Goal: Book appointment/travel/reservation

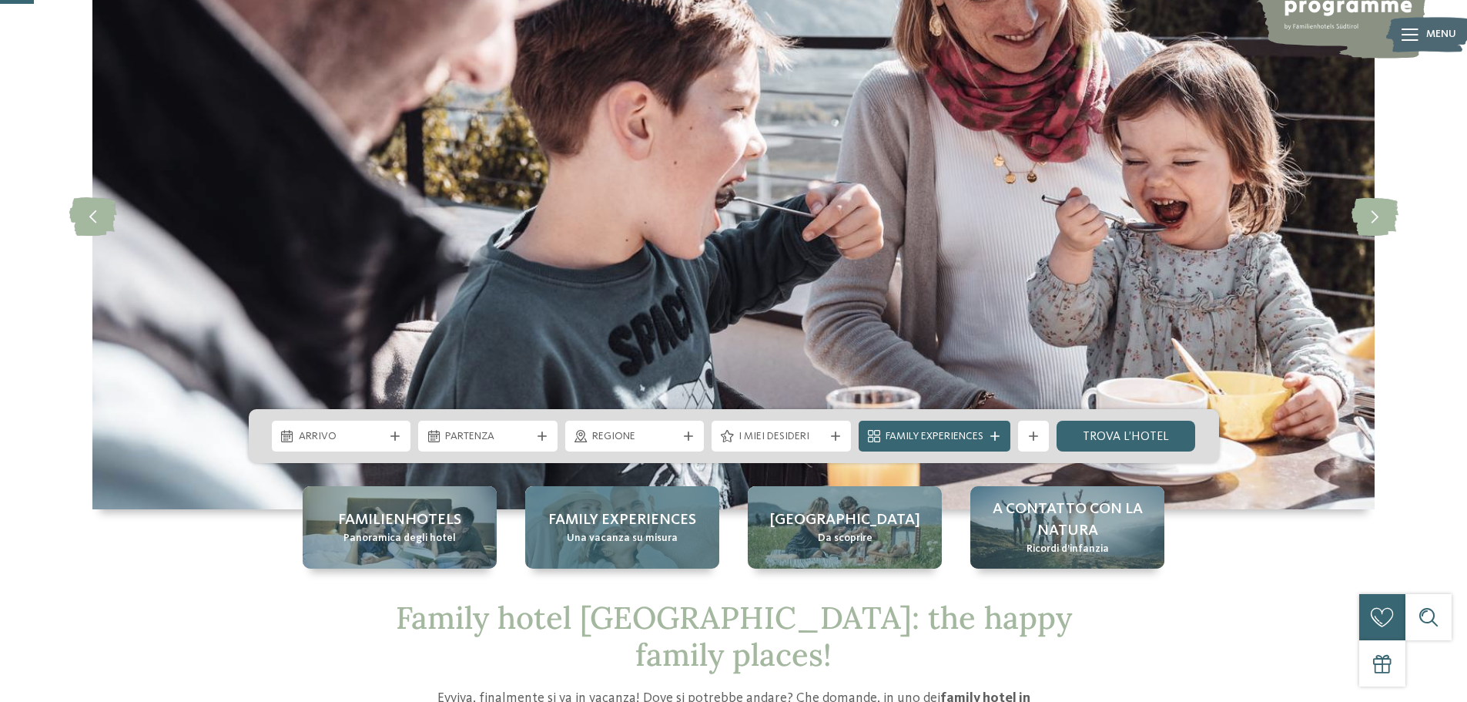
click at [628, 519] on span "Family experiences" at bounding box center [622, 520] width 148 height 22
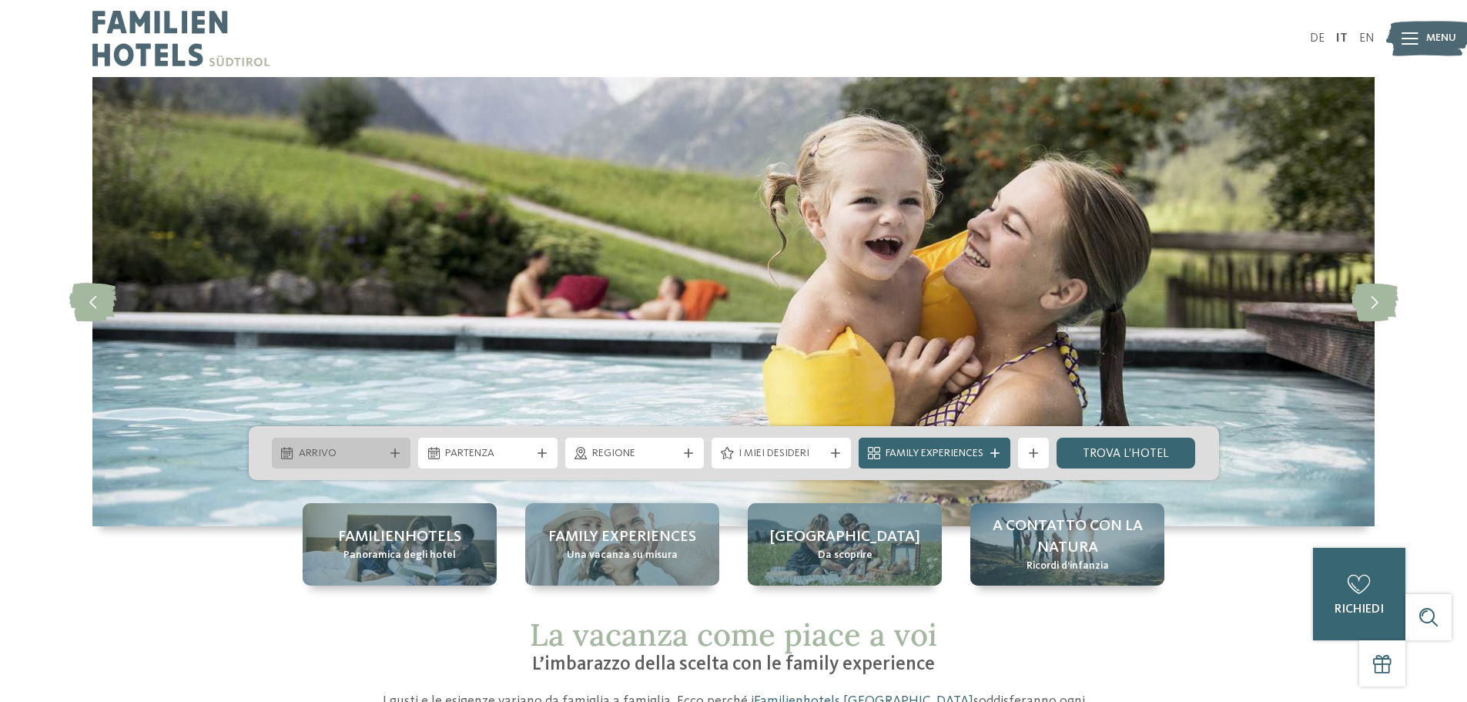
click at [382, 442] on div "Arrivo" at bounding box center [341, 453] width 139 height 31
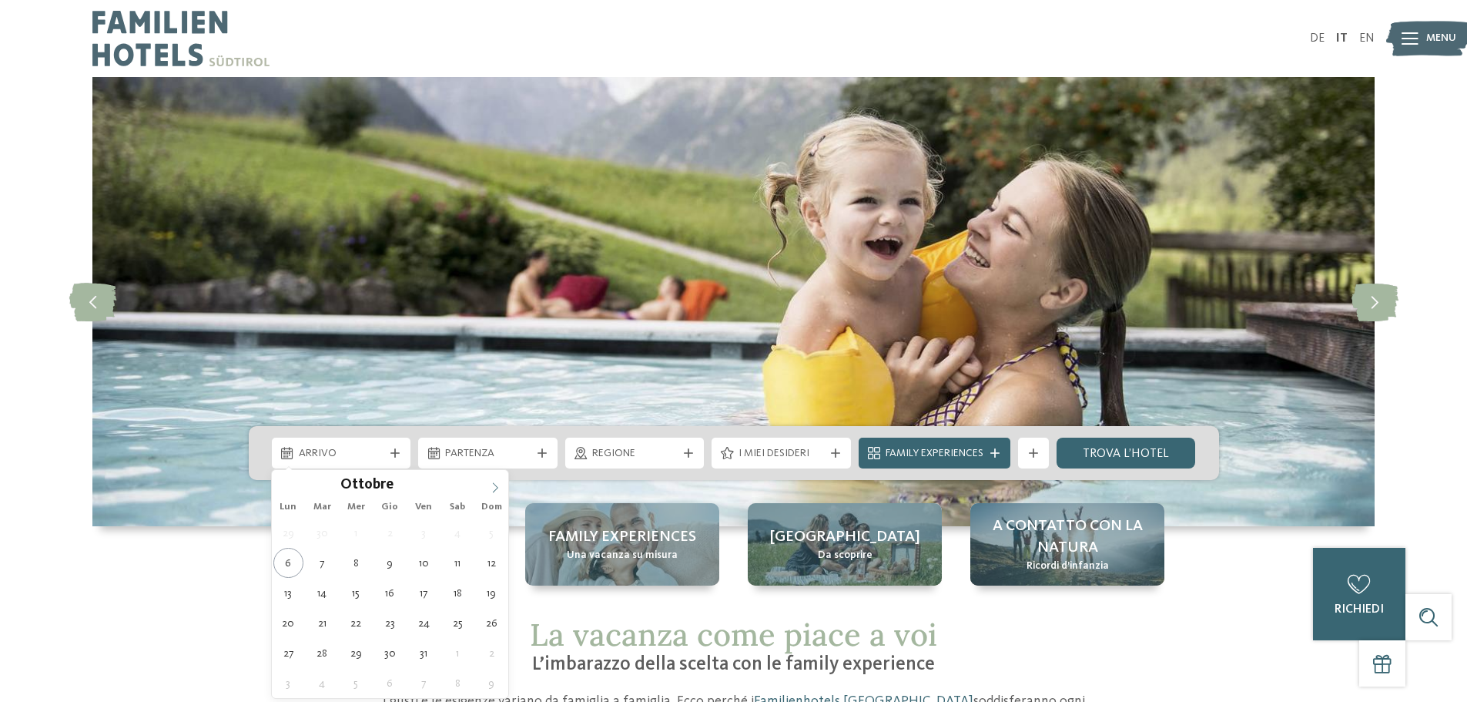
click at [493, 488] on icon at bounding box center [495, 487] width 11 height 11
type div "06.12.2025"
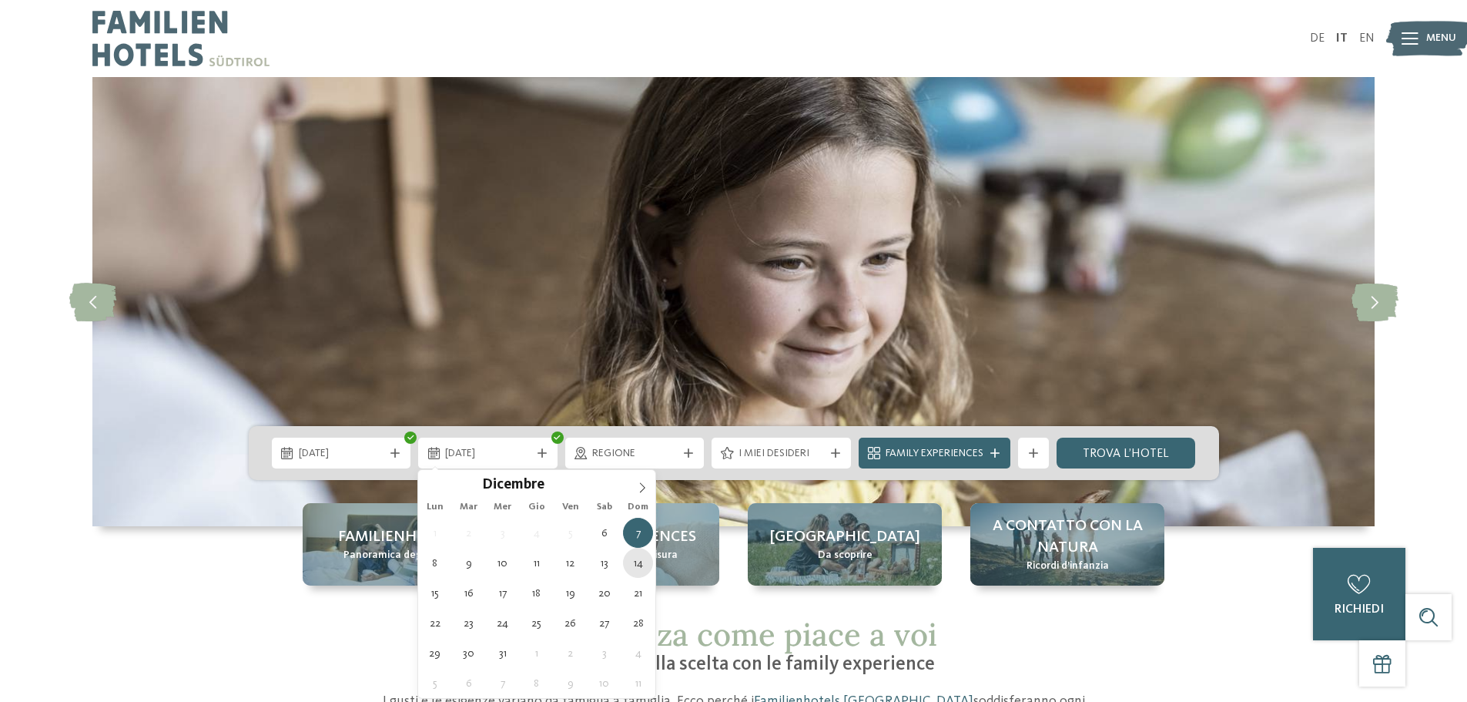
type div "14.12.2025"
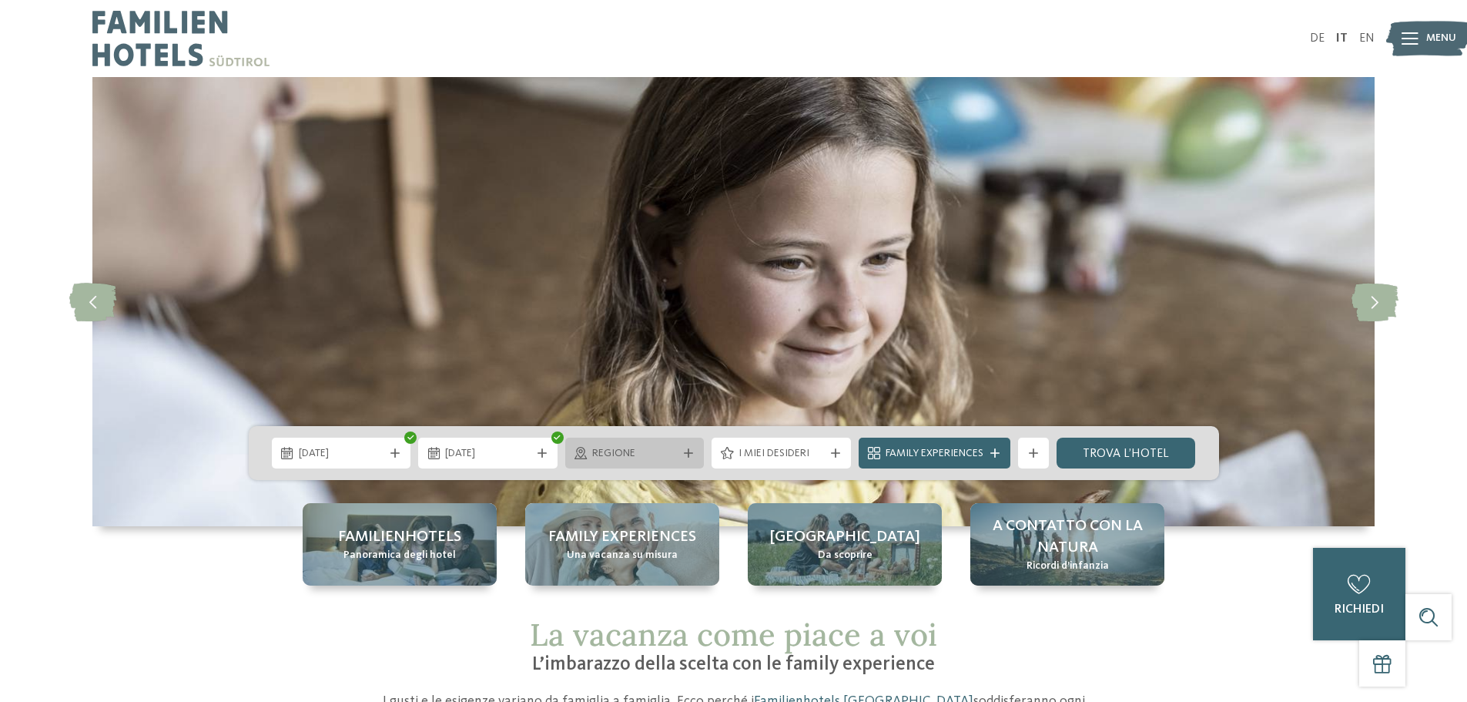
click at [662, 455] on span "Regione" at bounding box center [634, 453] width 85 height 15
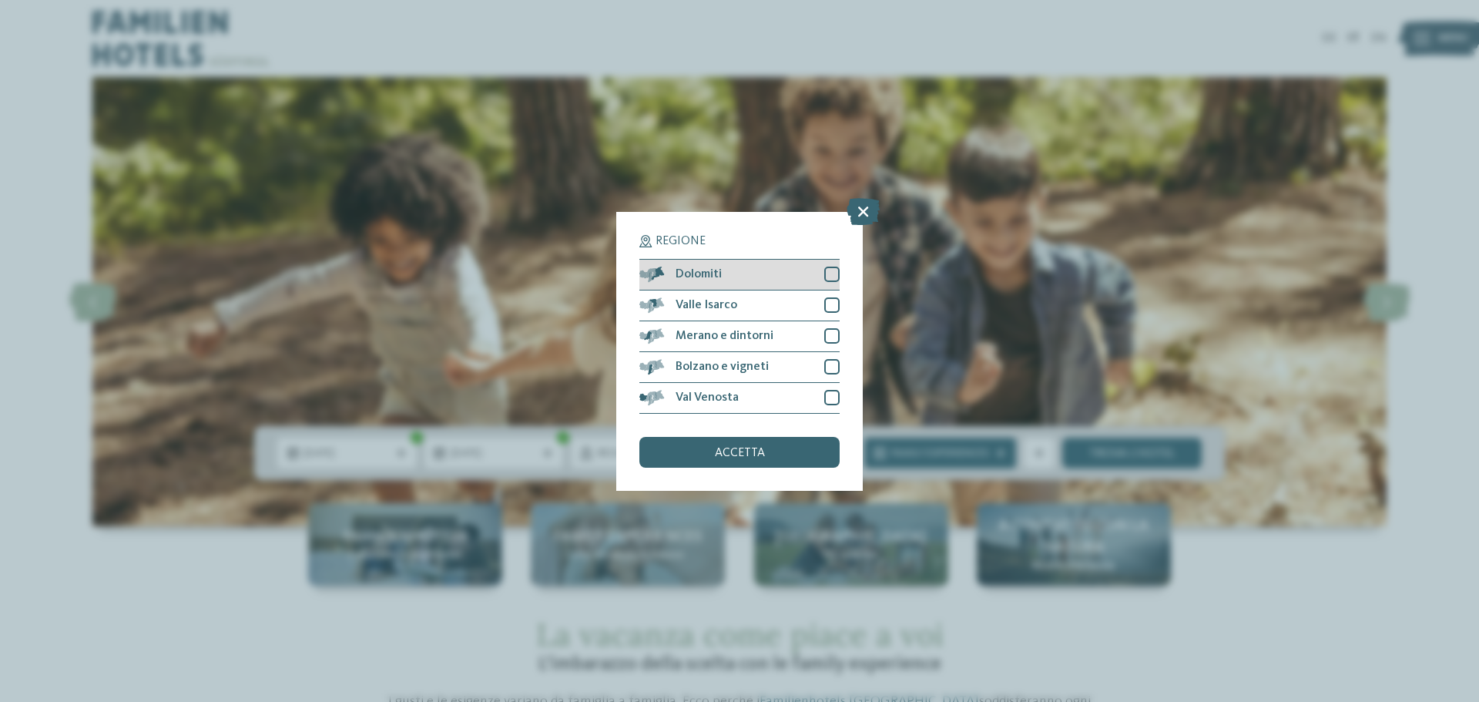
click at [831, 273] on div at bounding box center [831, 274] width 15 height 15
click at [831, 334] on div at bounding box center [831, 335] width 15 height 15
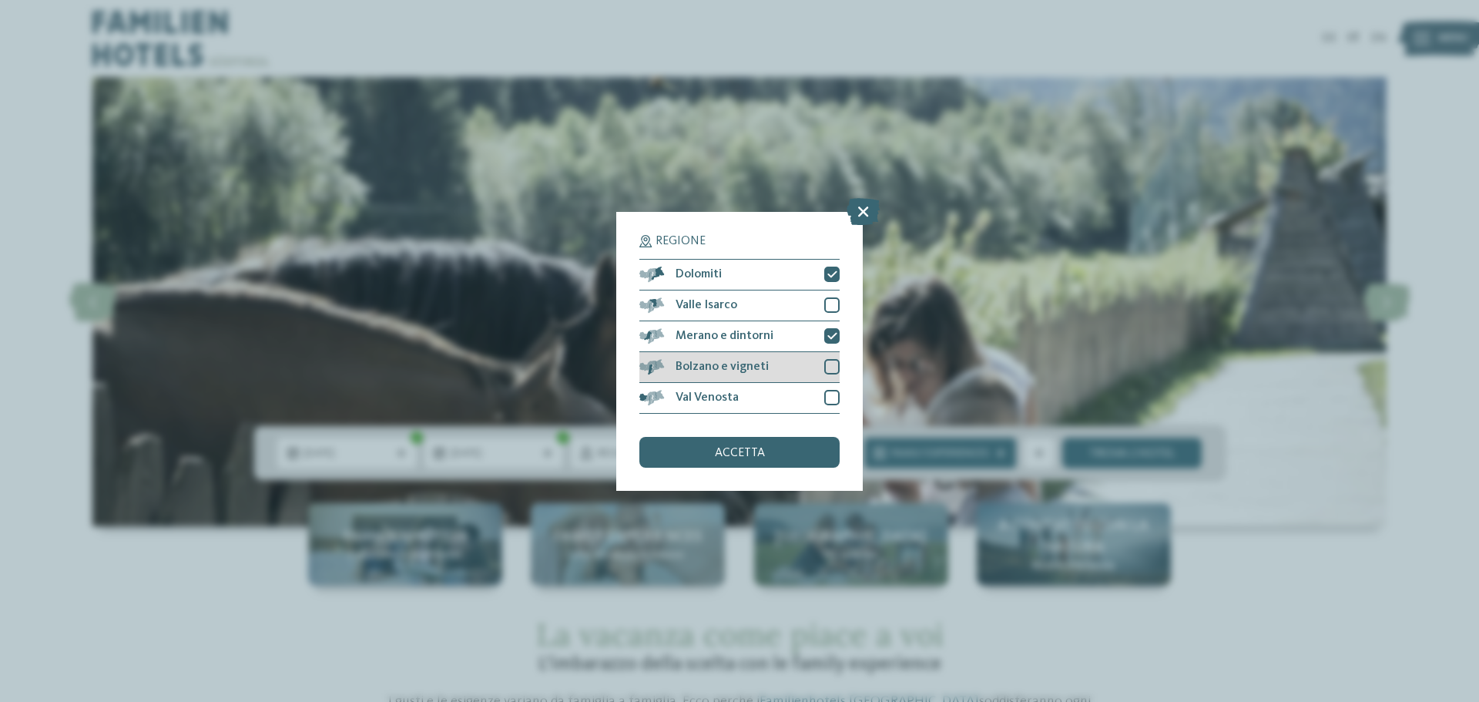
click at [828, 364] on div at bounding box center [831, 366] width 15 height 15
click at [752, 451] on span "accetta" at bounding box center [740, 453] width 50 height 12
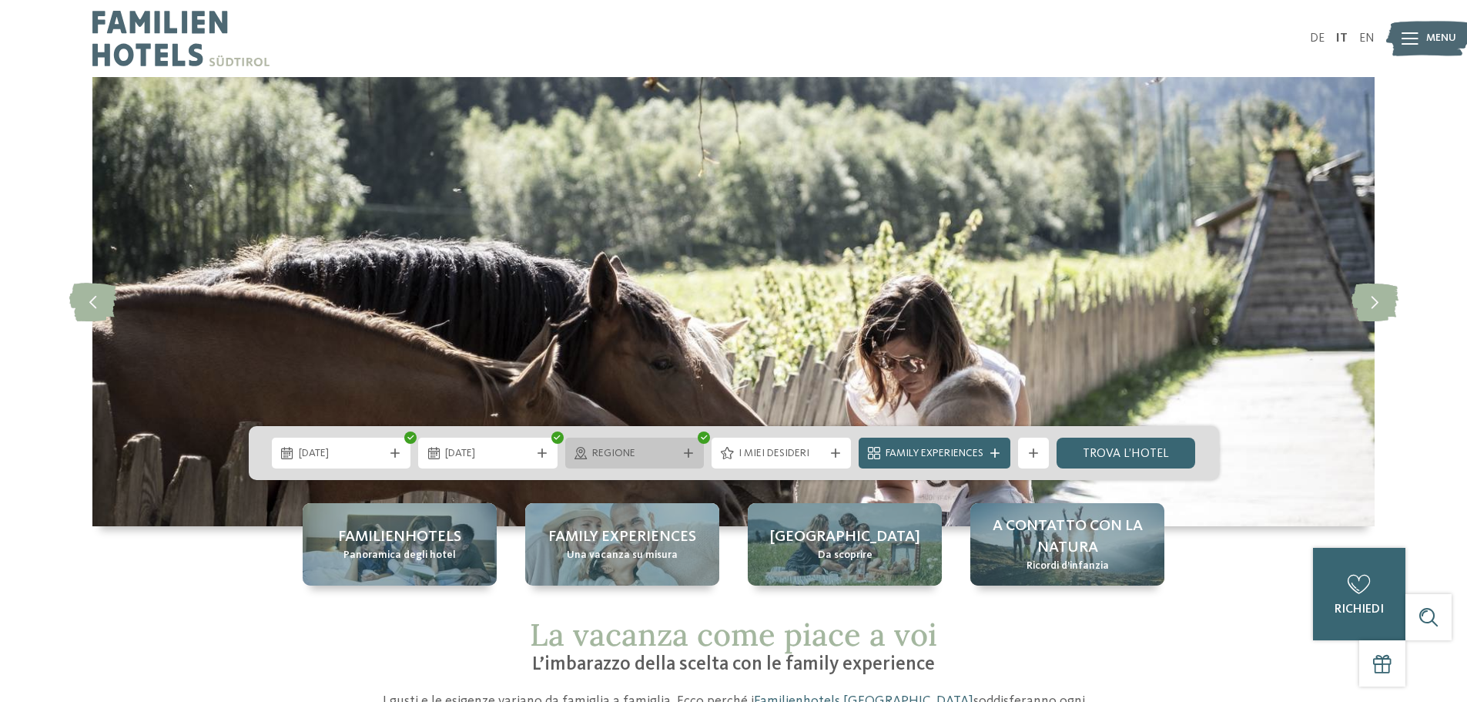
click at [672, 451] on span "Regione" at bounding box center [634, 453] width 85 height 15
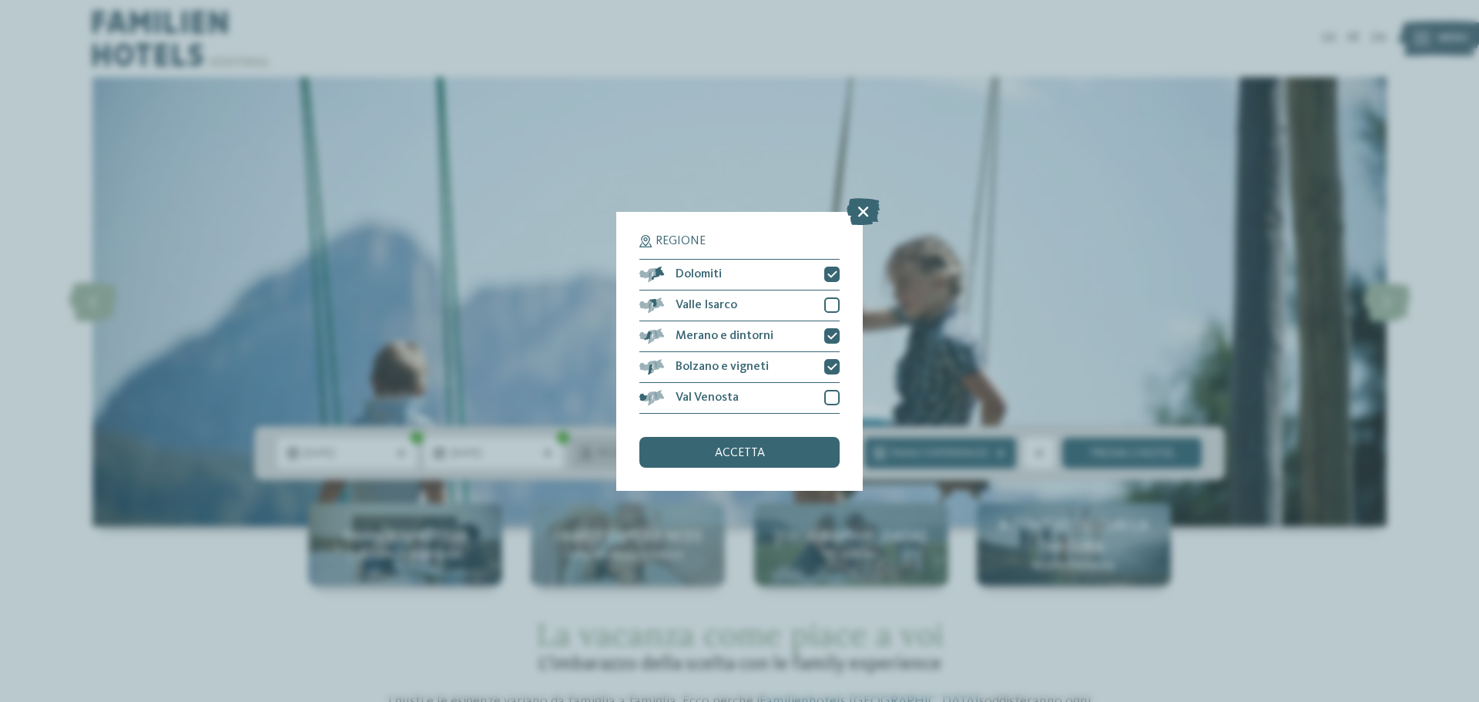
click at [672, 451] on div "accetta" at bounding box center [739, 452] width 200 height 31
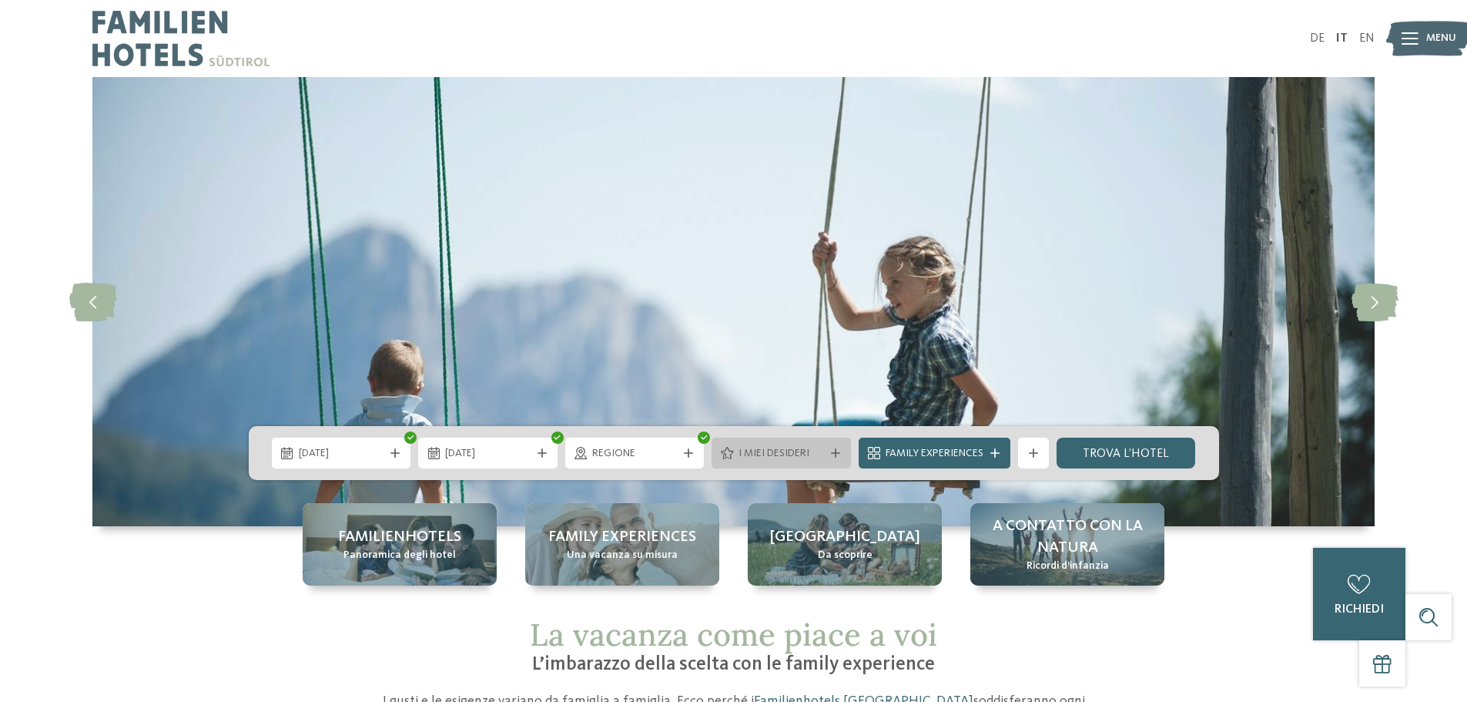
click at [784, 460] on span "I miei desideri" at bounding box center [781, 453] width 85 height 15
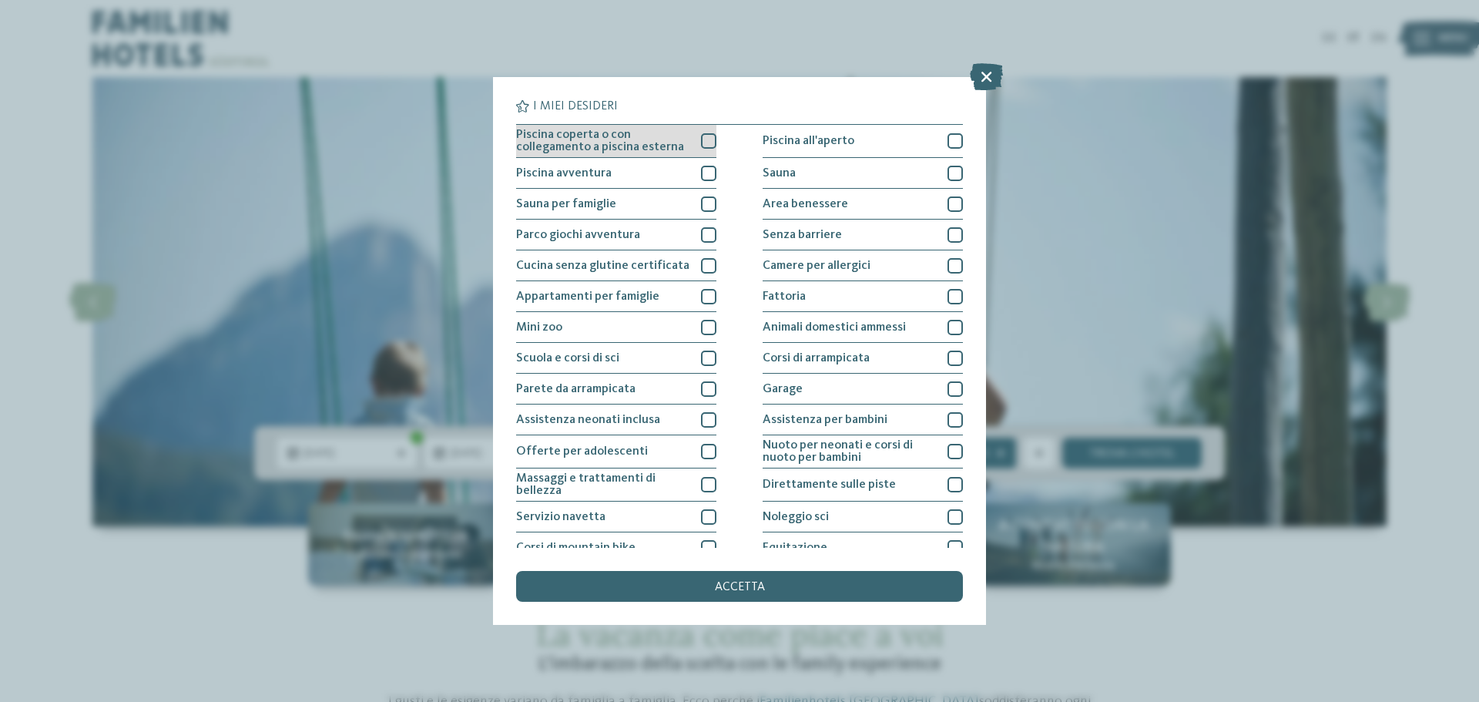
click at [703, 146] on div at bounding box center [708, 140] width 15 height 15
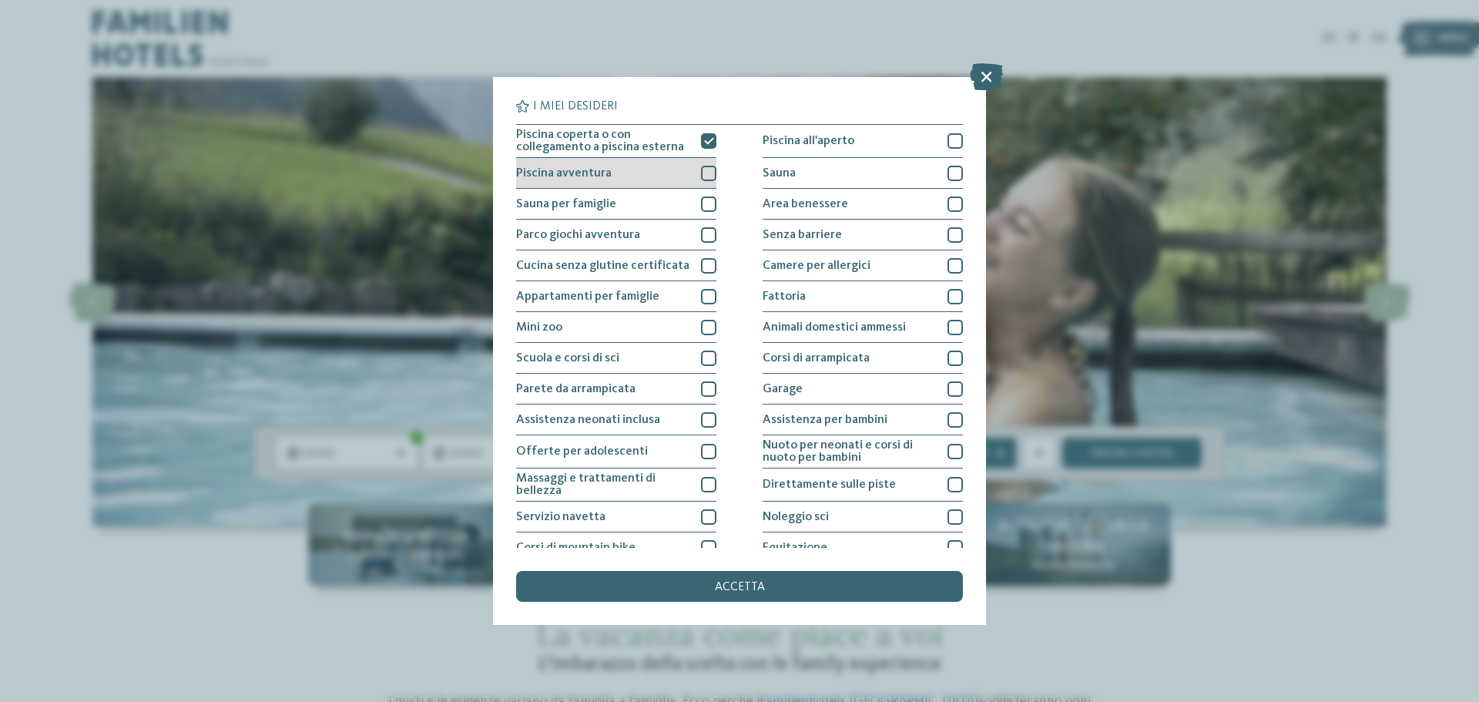
click at [702, 166] on div at bounding box center [708, 173] width 15 height 15
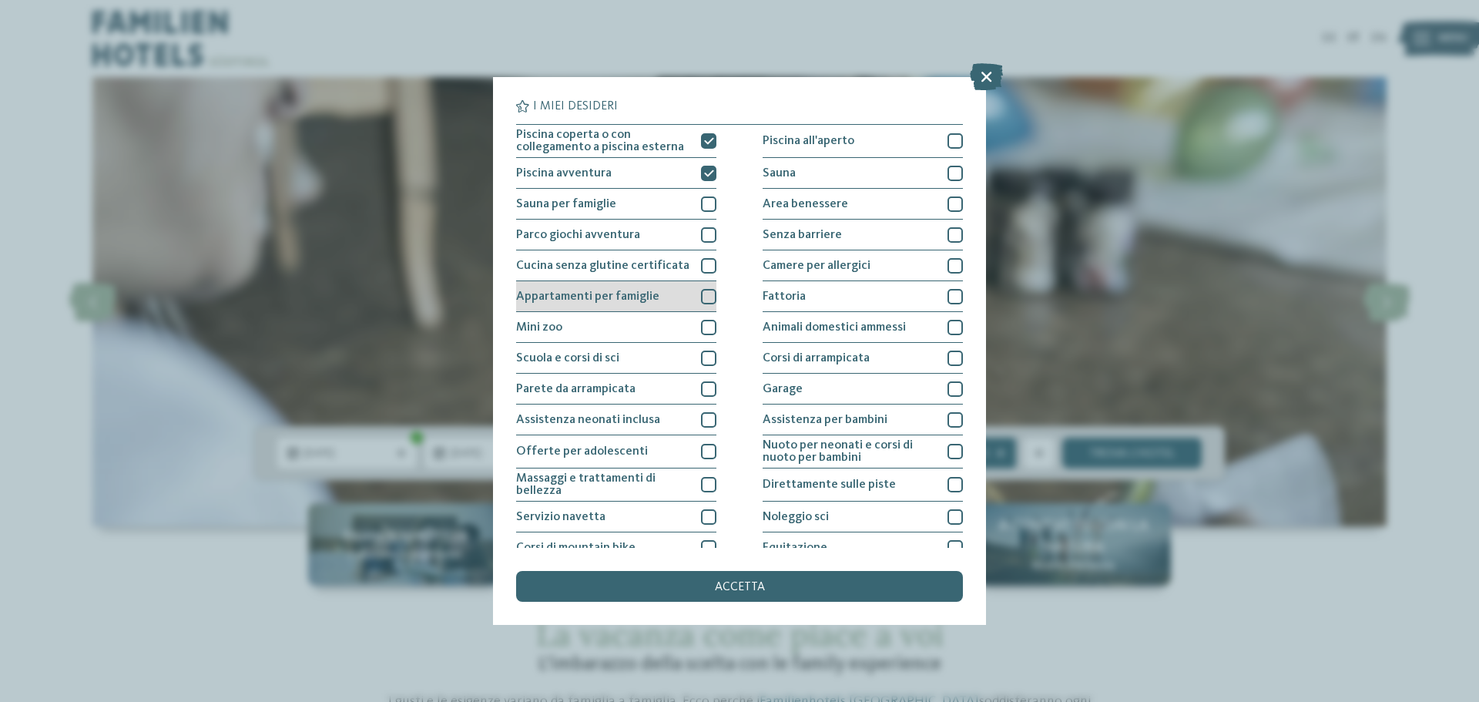
click at [701, 293] on div at bounding box center [708, 296] width 15 height 15
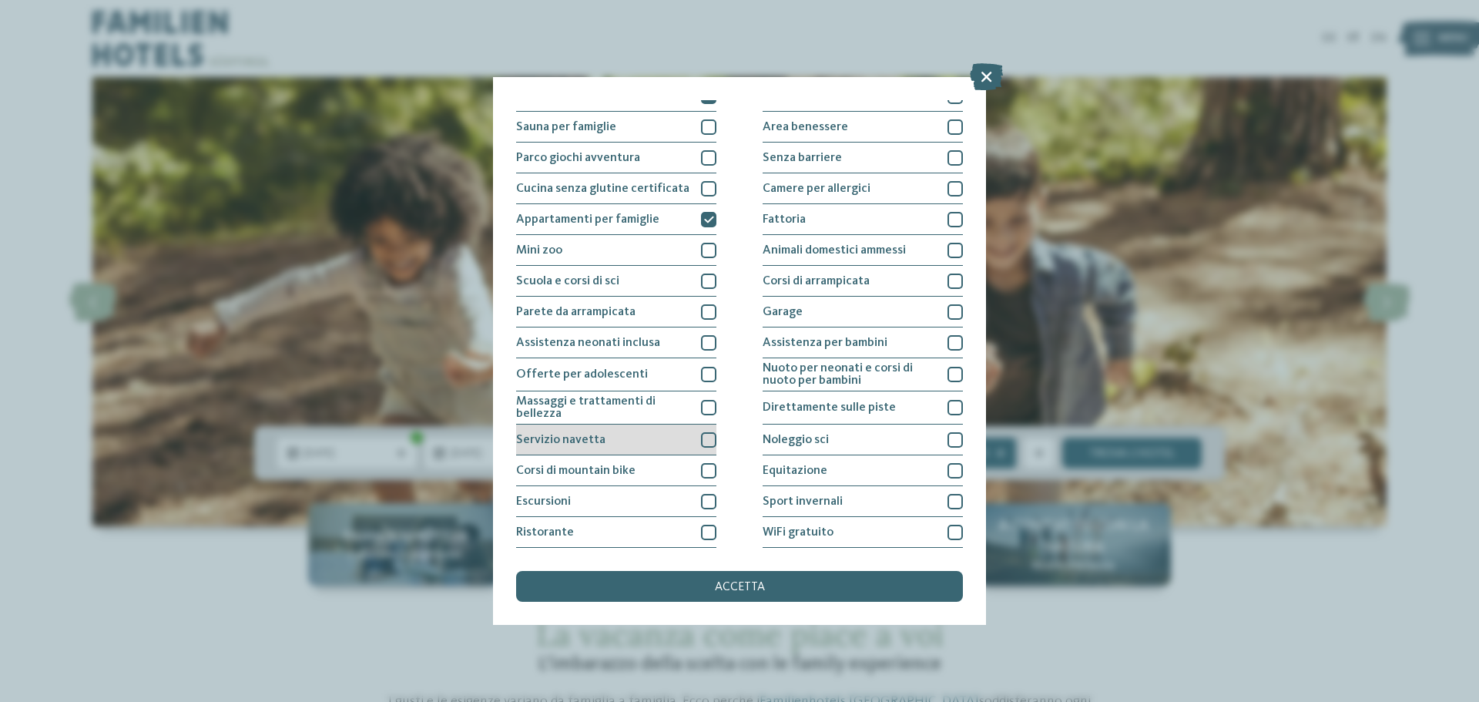
scroll to position [108, 0]
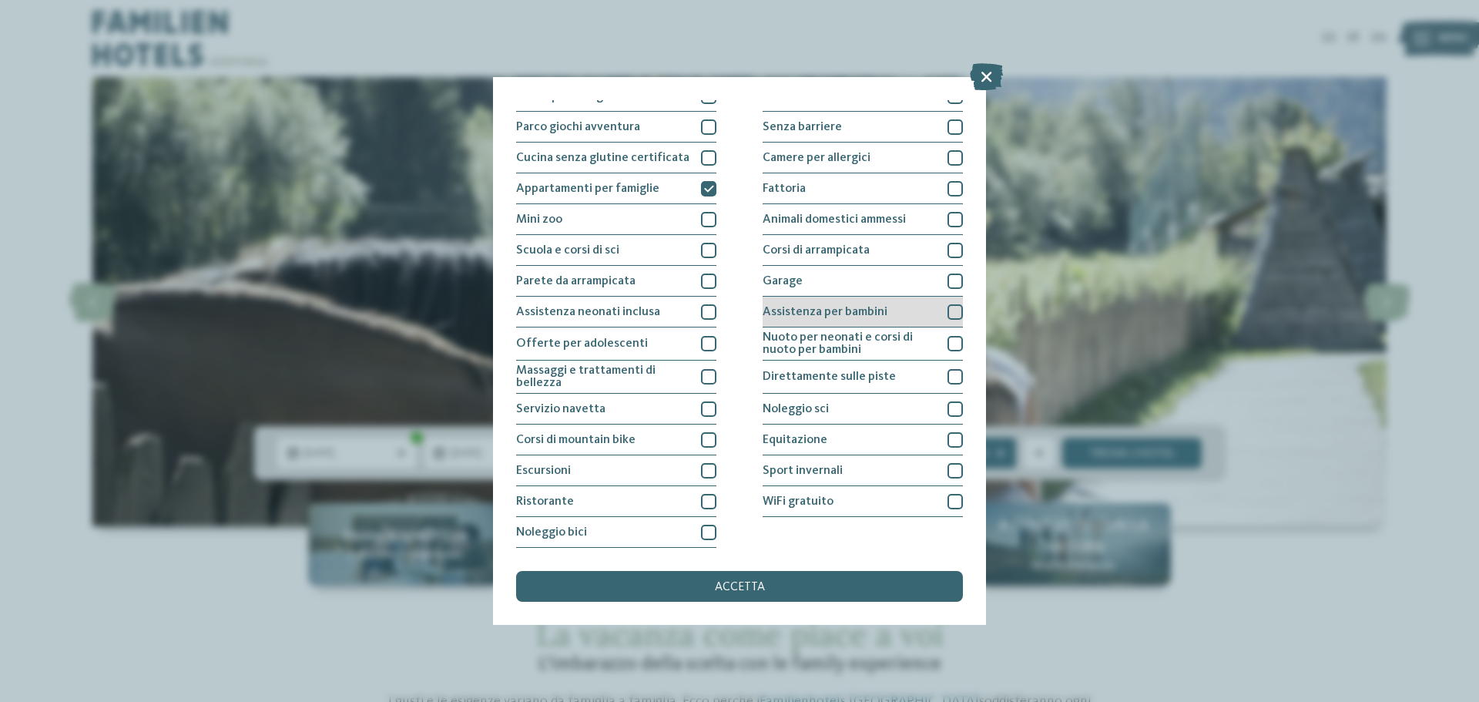
click at [947, 308] on div at bounding box center [954, 311] width 15 height 15
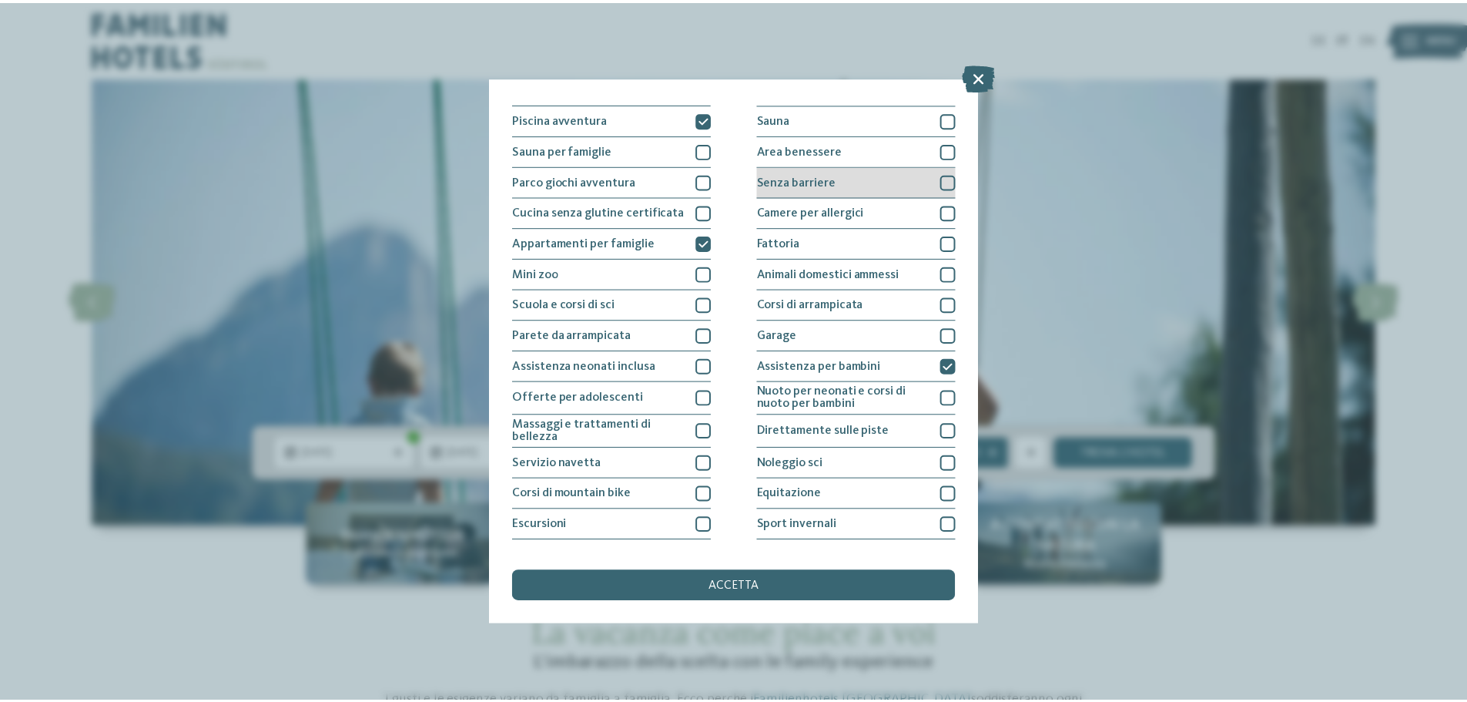
scroll to position [0, 0]
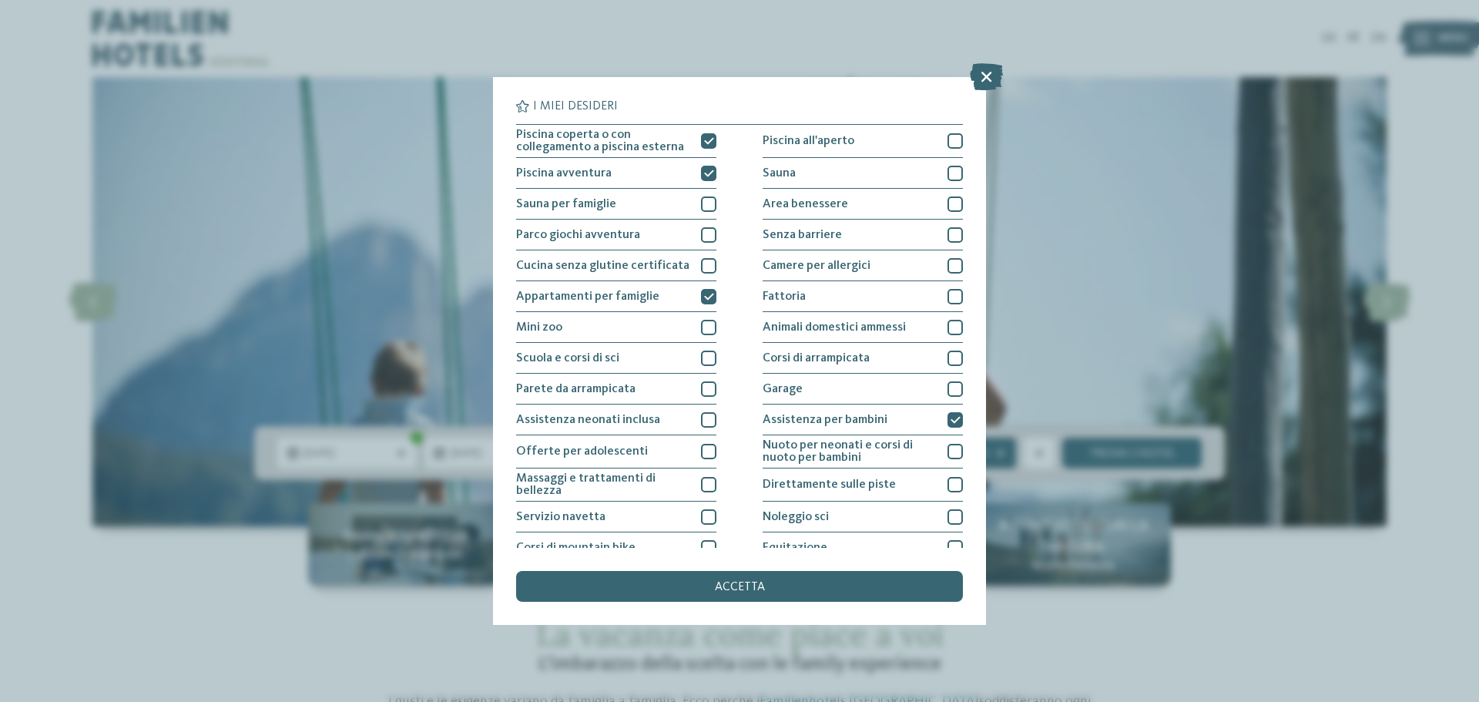
click at [733, 580] on div "accetta" at bounding box center [739, 586] width 447 height 31
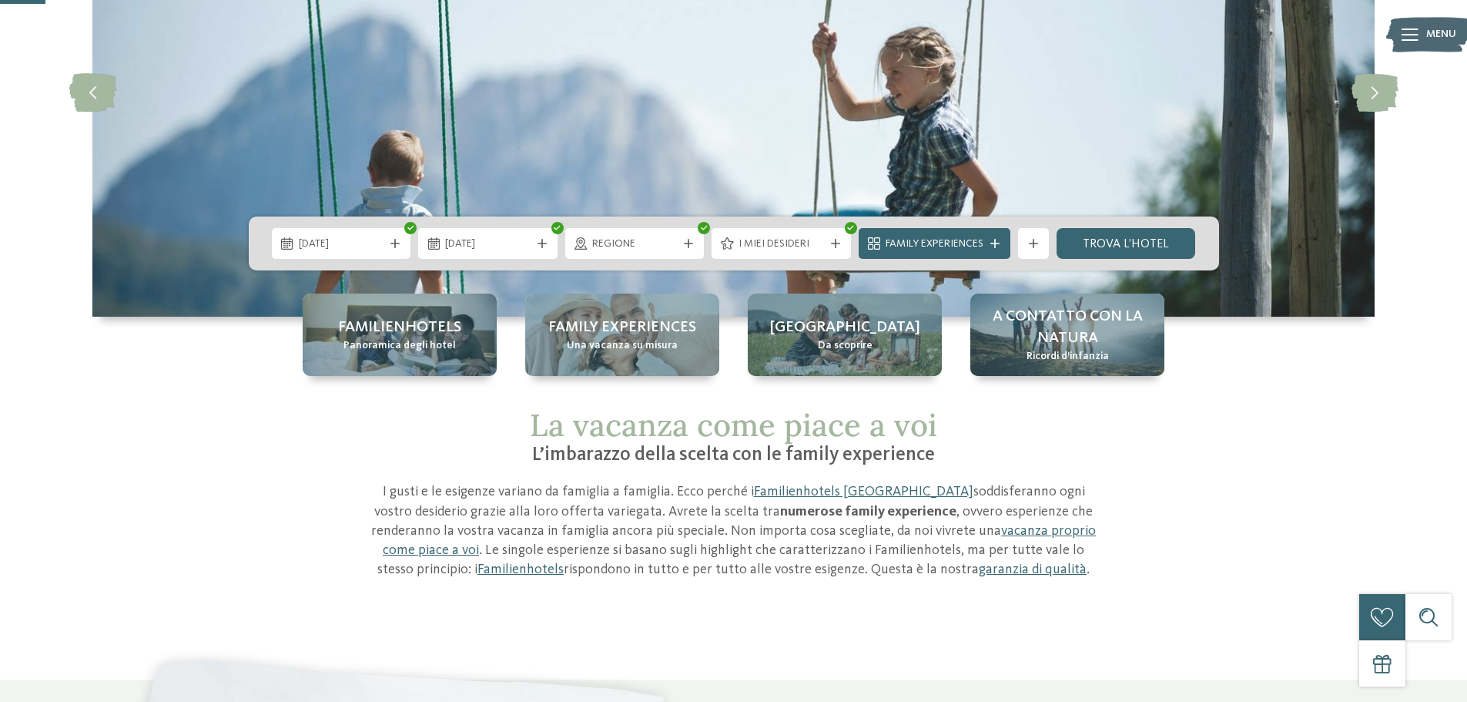
scroll to position [231, 0]
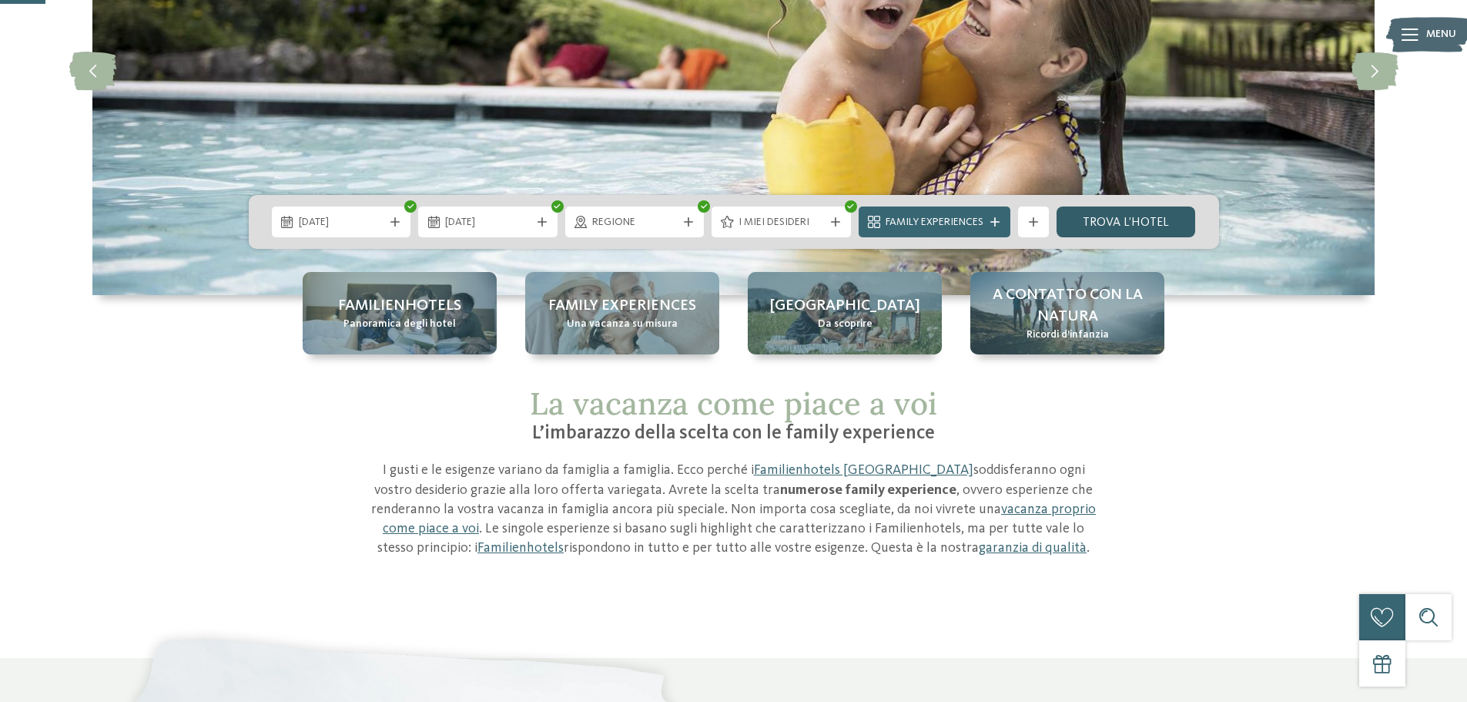
click at [1088, 222] on link "trova l’hotel" at bounding box center [1126, 221] width 139 height 31
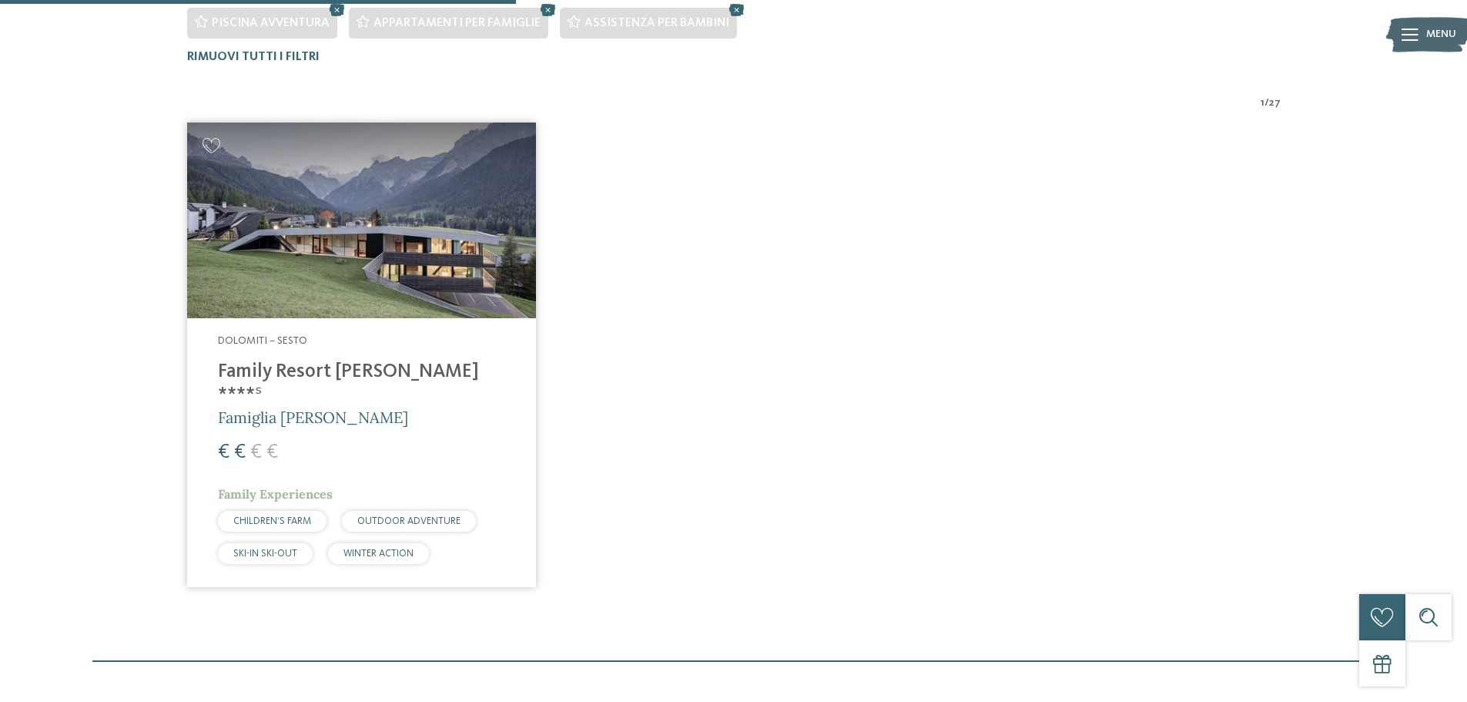
scroll to position [544, 0]
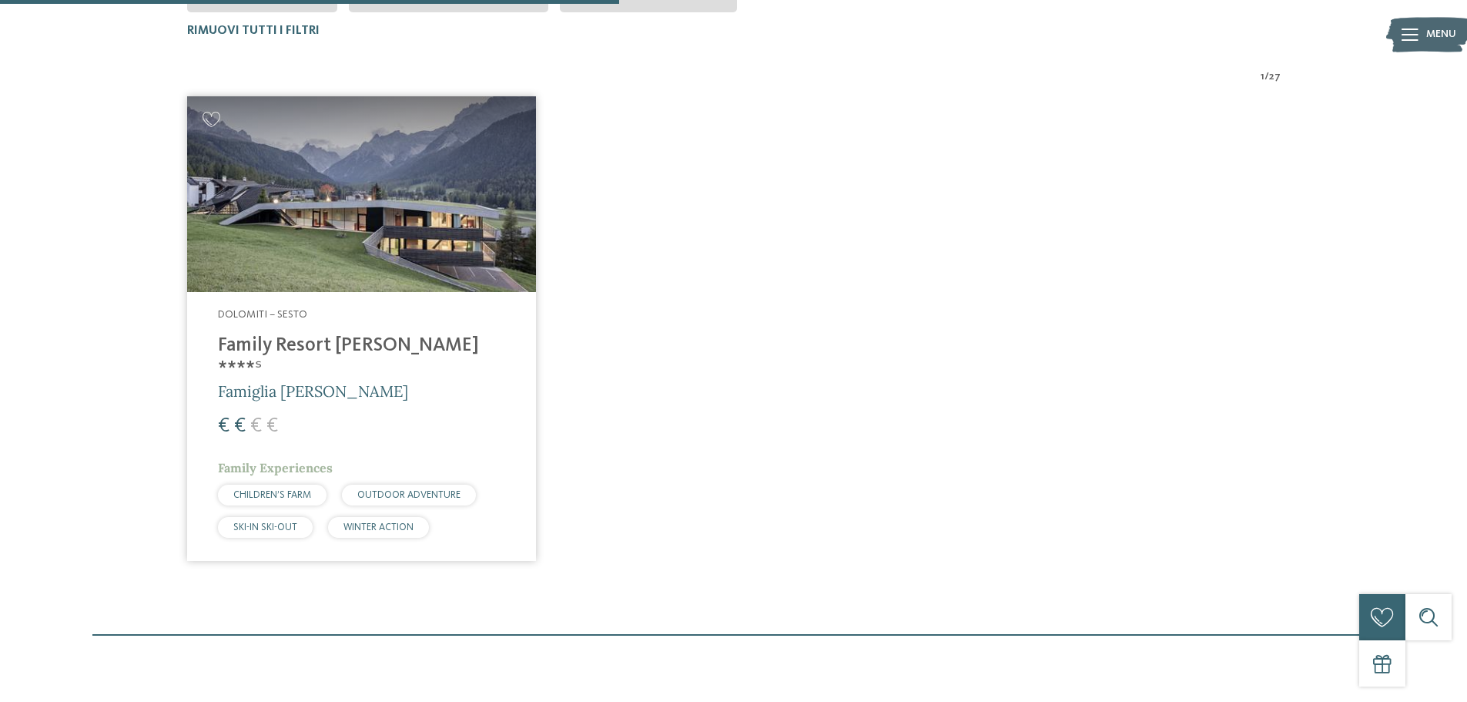
click at [392, 220] on img at bounding box center [361, 194] width 349 height 196
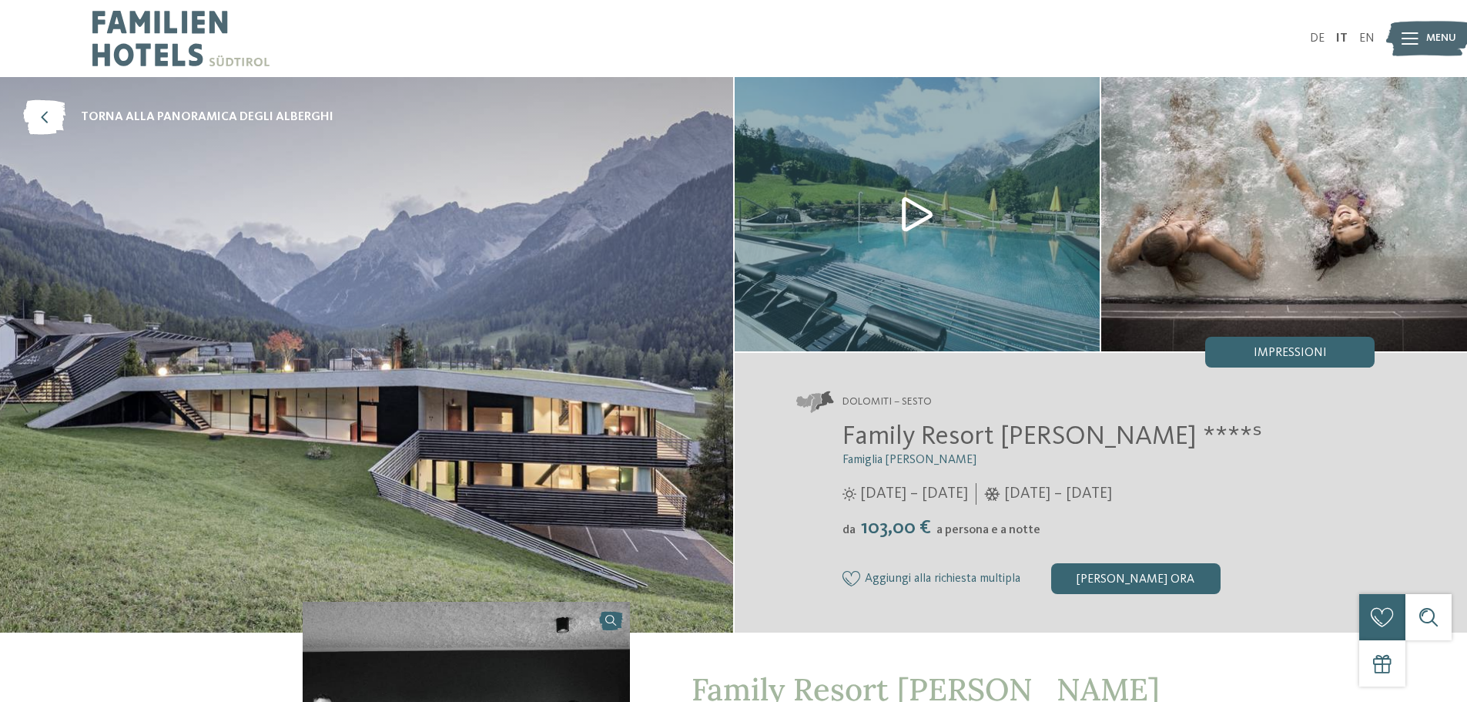
click at [557, 271] on img at bounding box center [366, 354] width 733 height 555
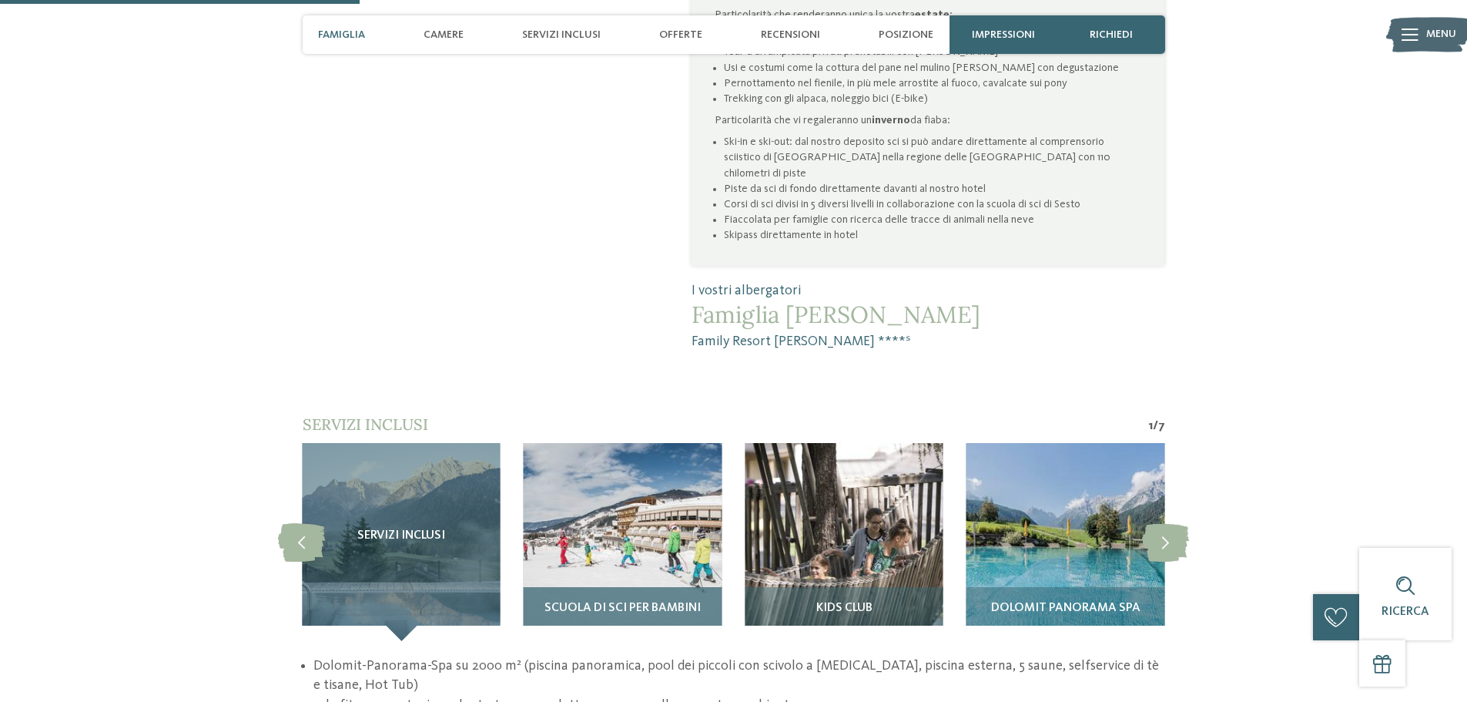
scroll to position [1155, 0]
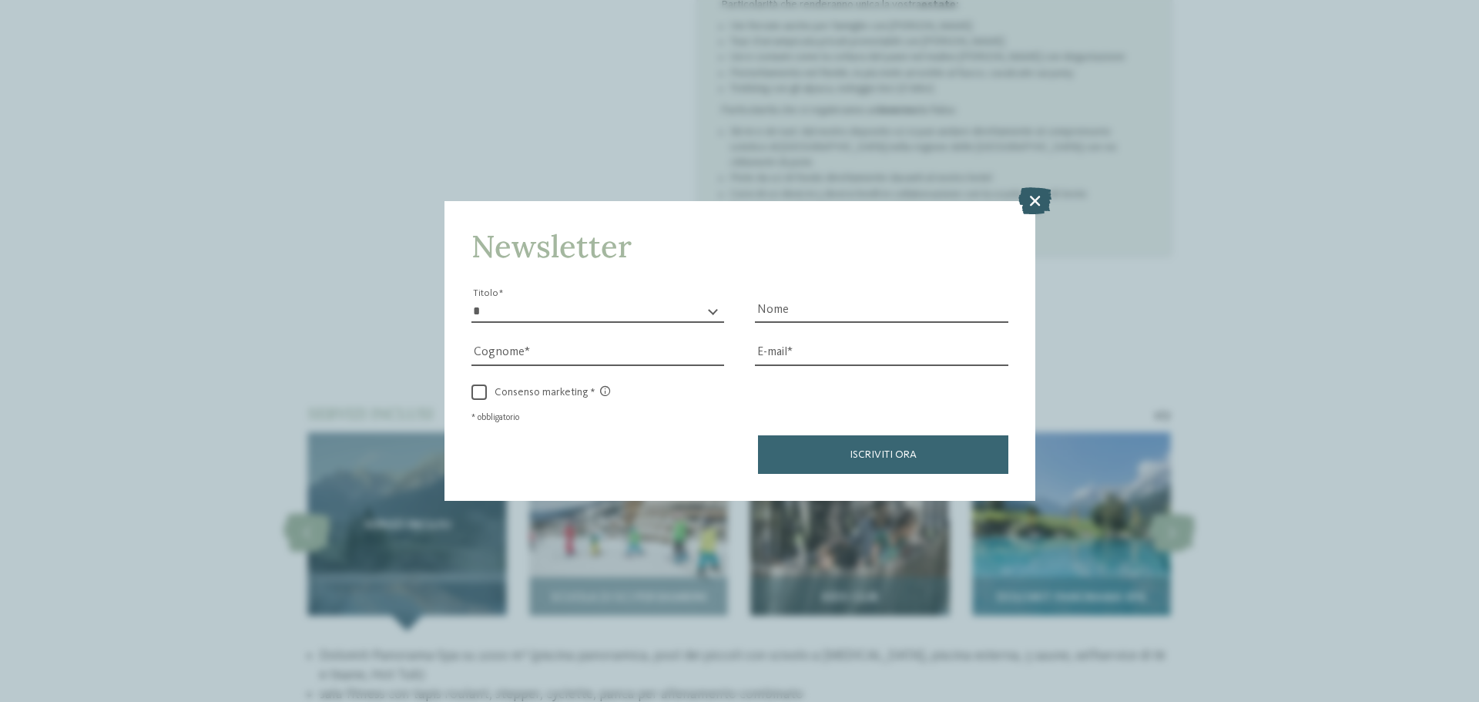
click at [1034, 193] on icon at bounding box center [1034, 200] width 33 height 27
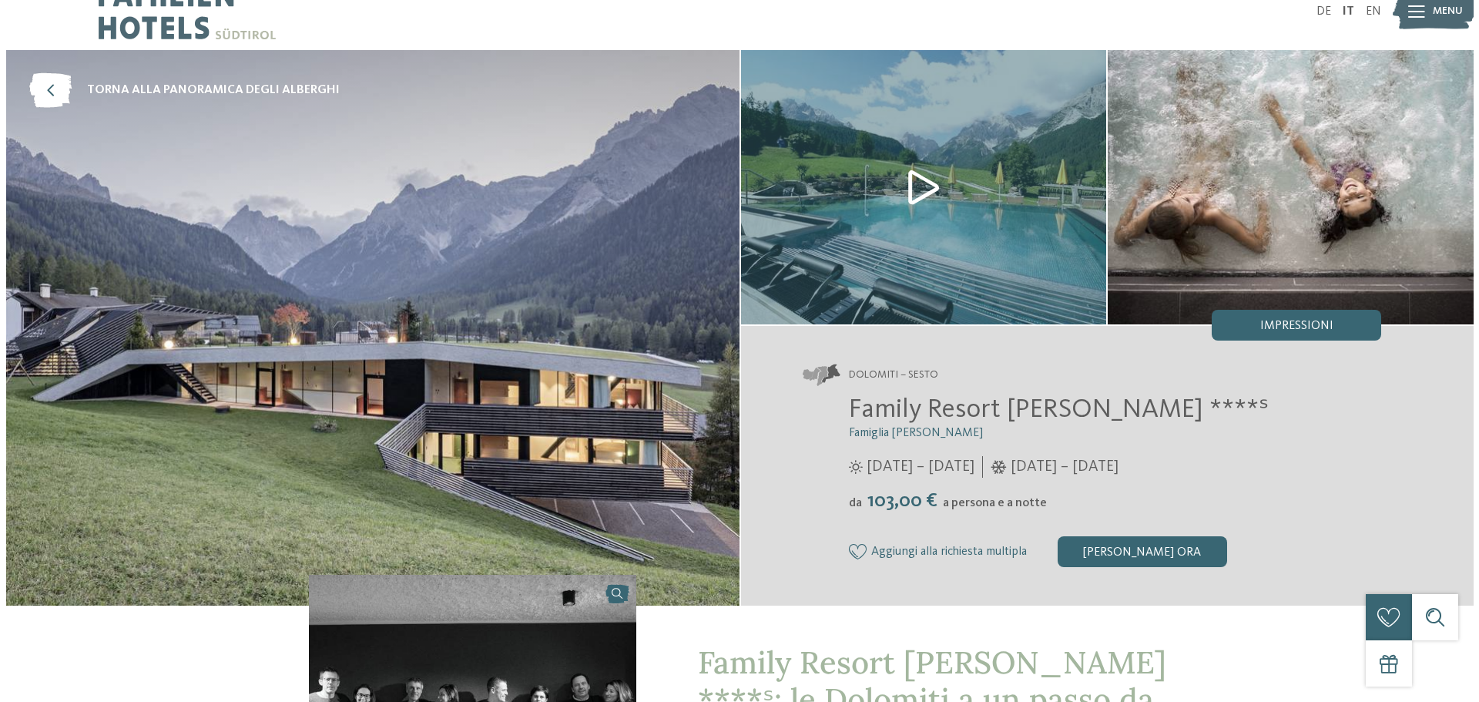
scroll to position [0, 0]
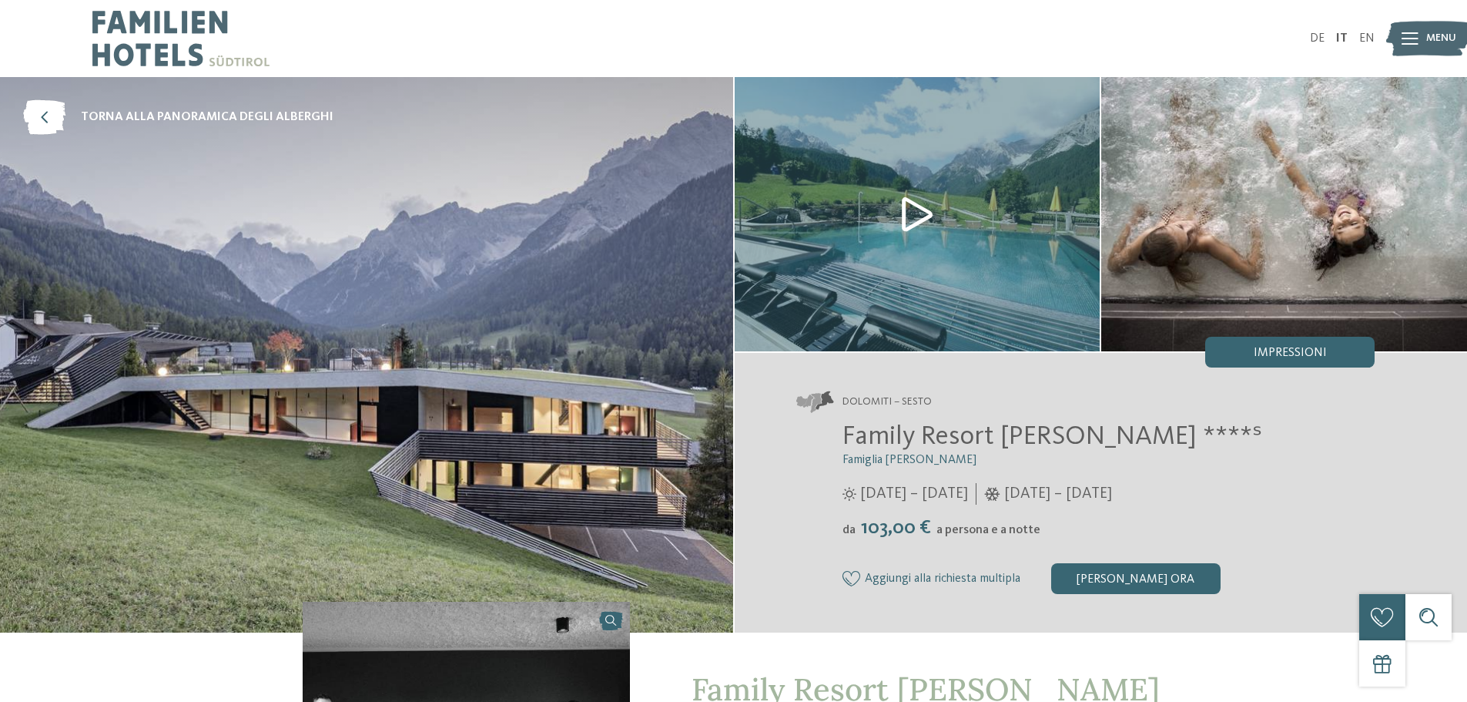
click at [913, 213] on img at bounding box center [918, 214] width 366 height 274
